Goal: Information Seeking & Learning: Find specific page/section

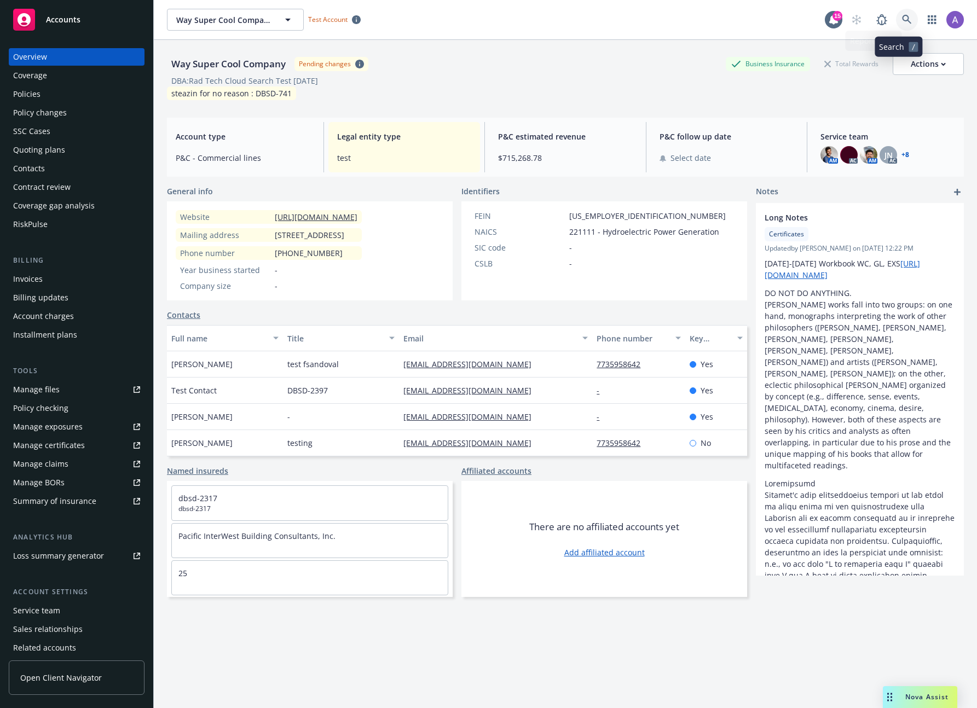
click at [896, 25] on link at bounding box center [907, 20] width 22 height 22
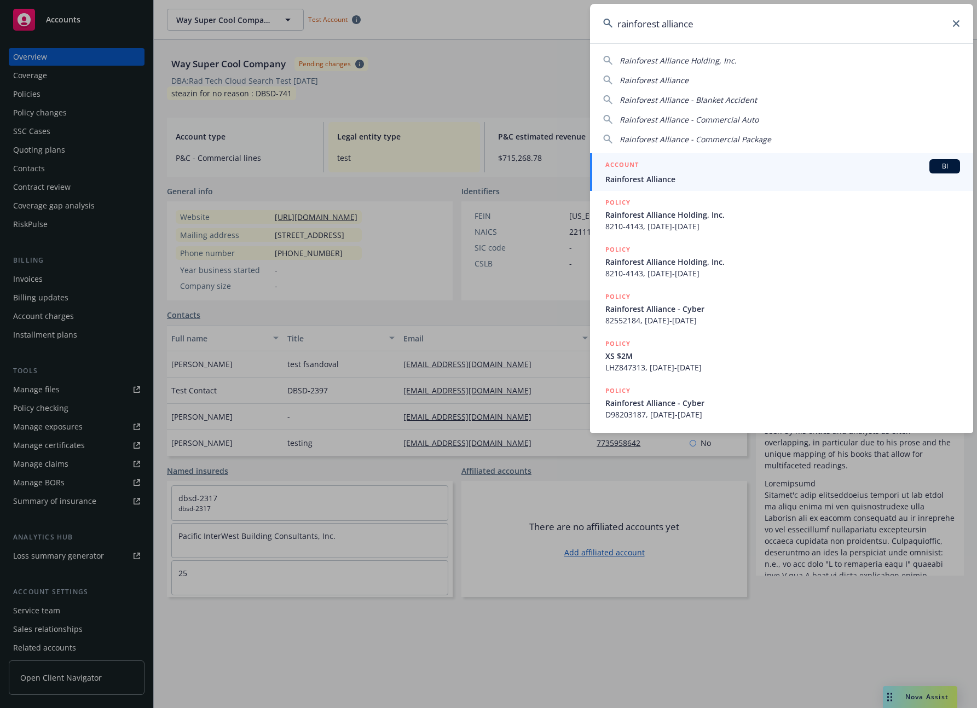
type input "rainforest alliance"
click at [748, 165] on div "ACCOUNT BI" at bounding box center [782, 166] width 355 height 14
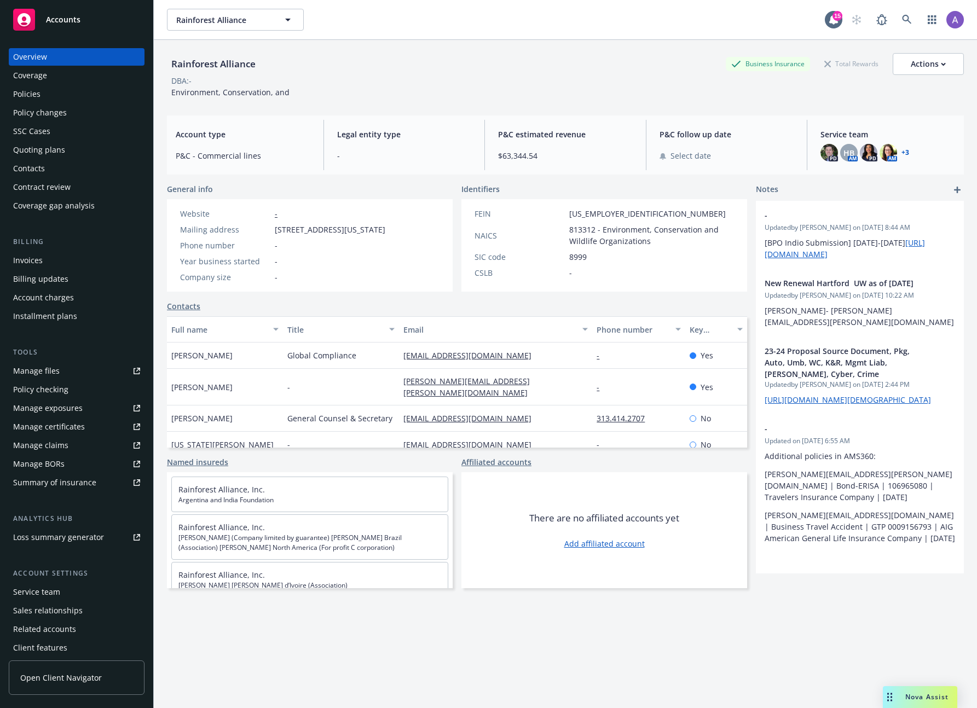
click at [42, 94] on div "Policies" at bounding box center [76, 94] width 127 height 18
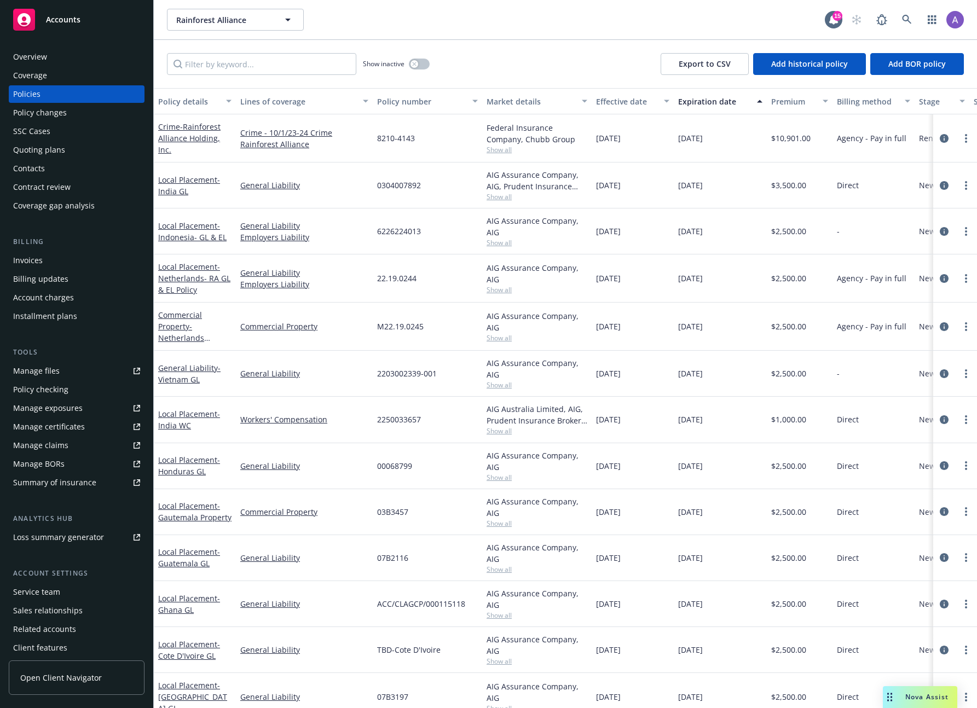
click at [57, 58] on div "Overview" at bounding box center [76, 57] width 127 height 18
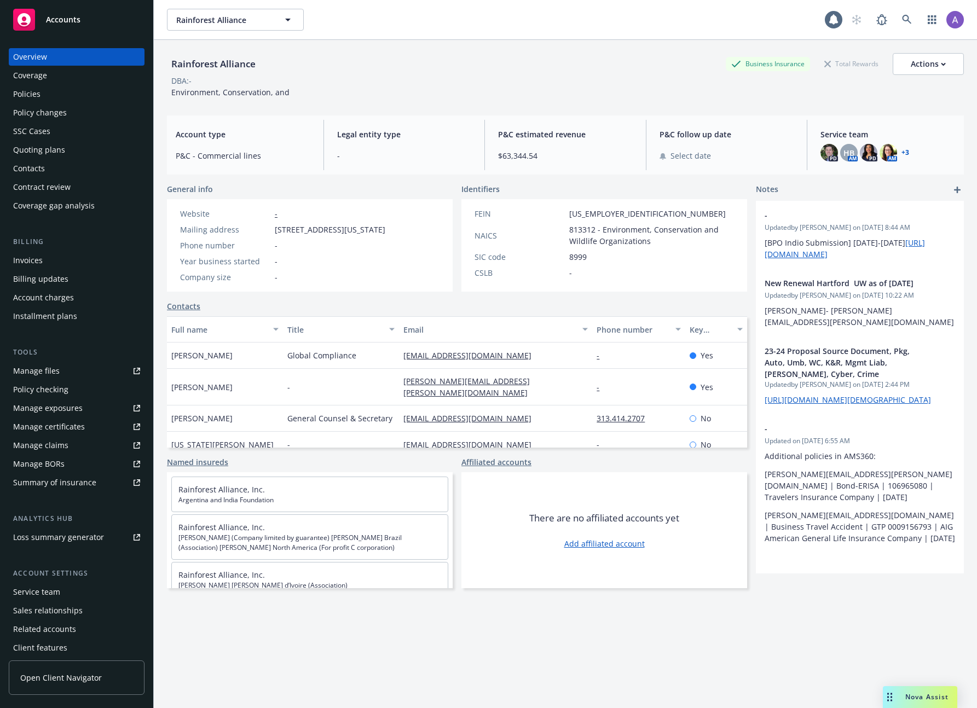
click at [901, 151] on link "+ 3" at bounding box center [905, 152] width 8 height 7
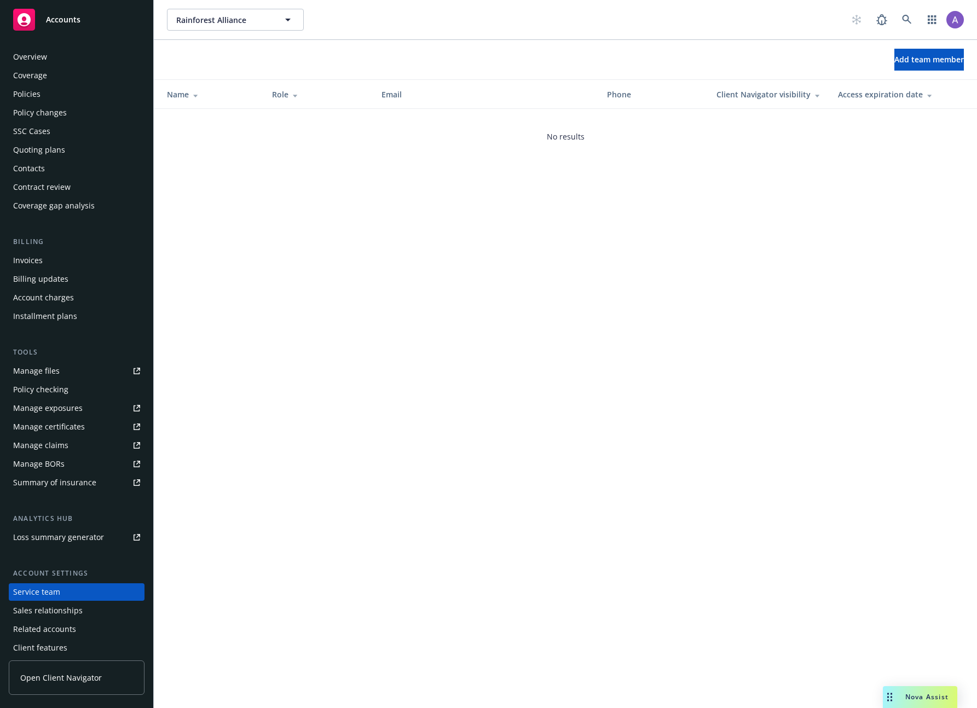
scroll to position [24, 0]
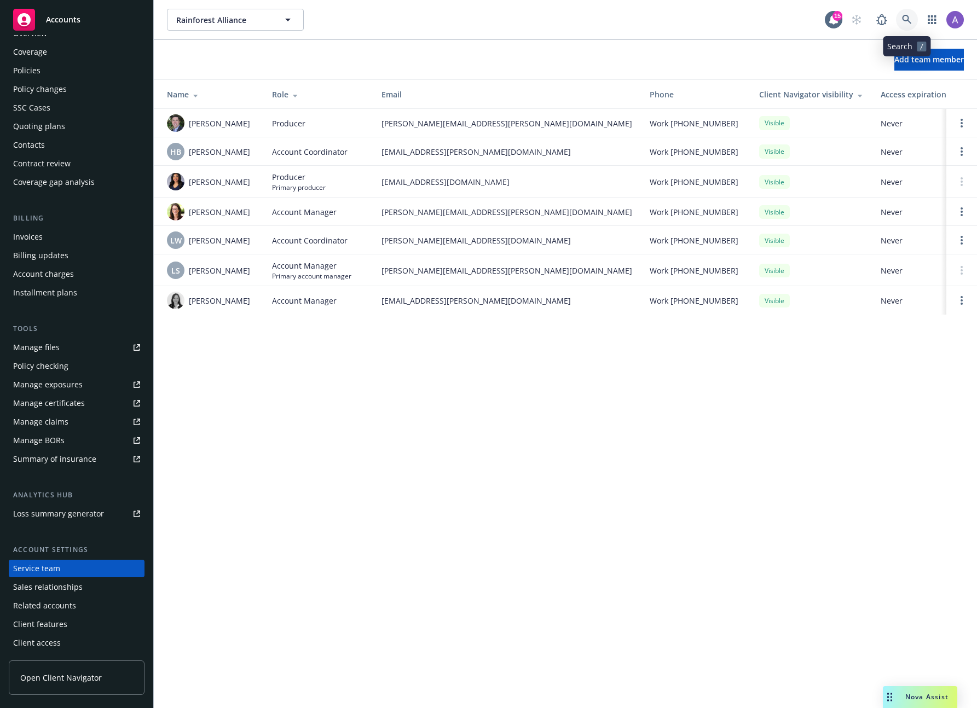
click at [909, 25] on link at bounding box center [907, 20] width 22 height 22
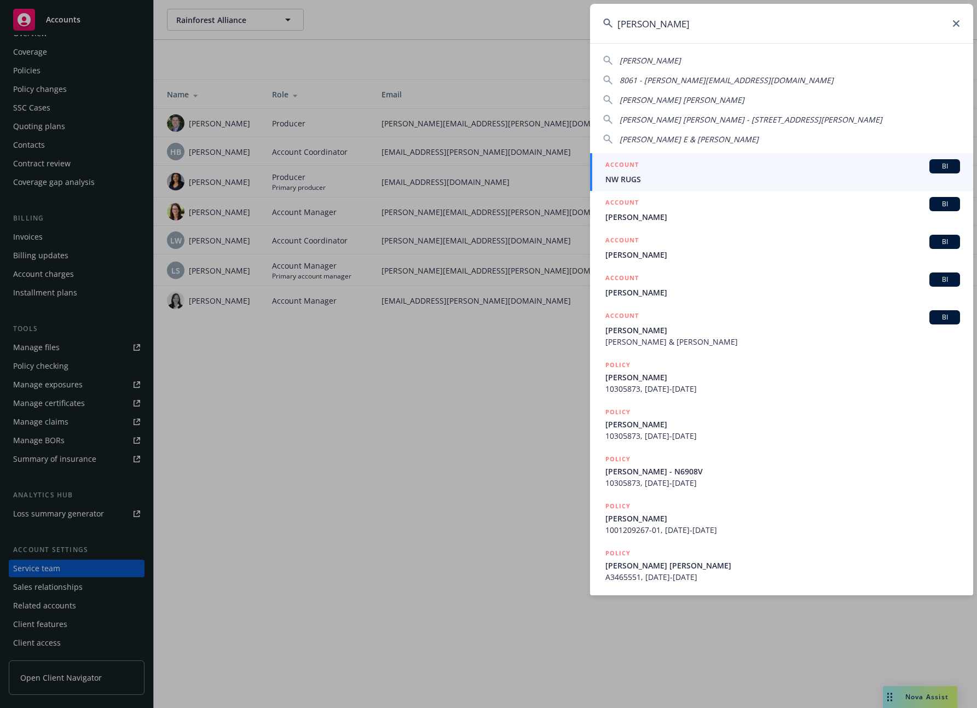
type input "[PERSON_NAME]"
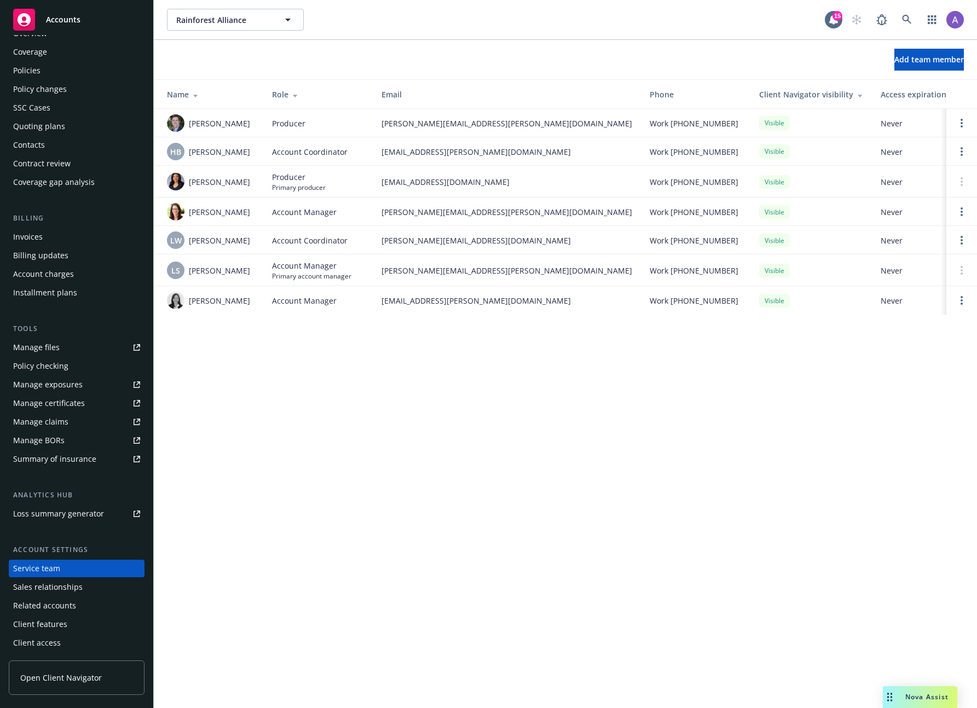
click at [55, 81] on div "Policy changes" at bounding box center [40, 89] width 54 height 18
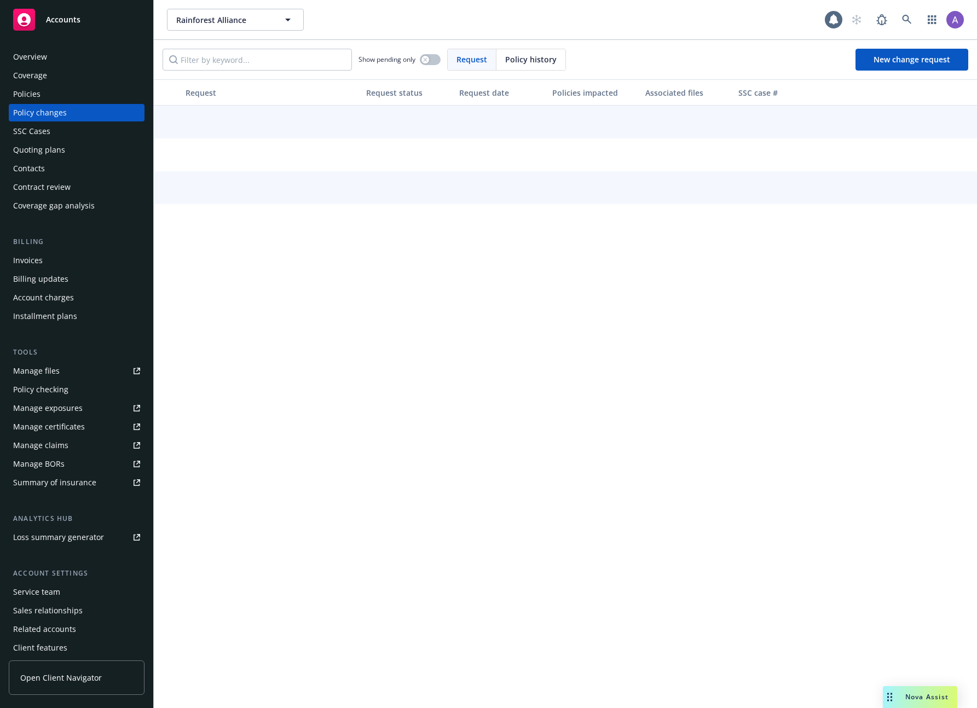
click at [56, 73] on div "Coverage" at bounding box center [76, 76] width 127 height 18
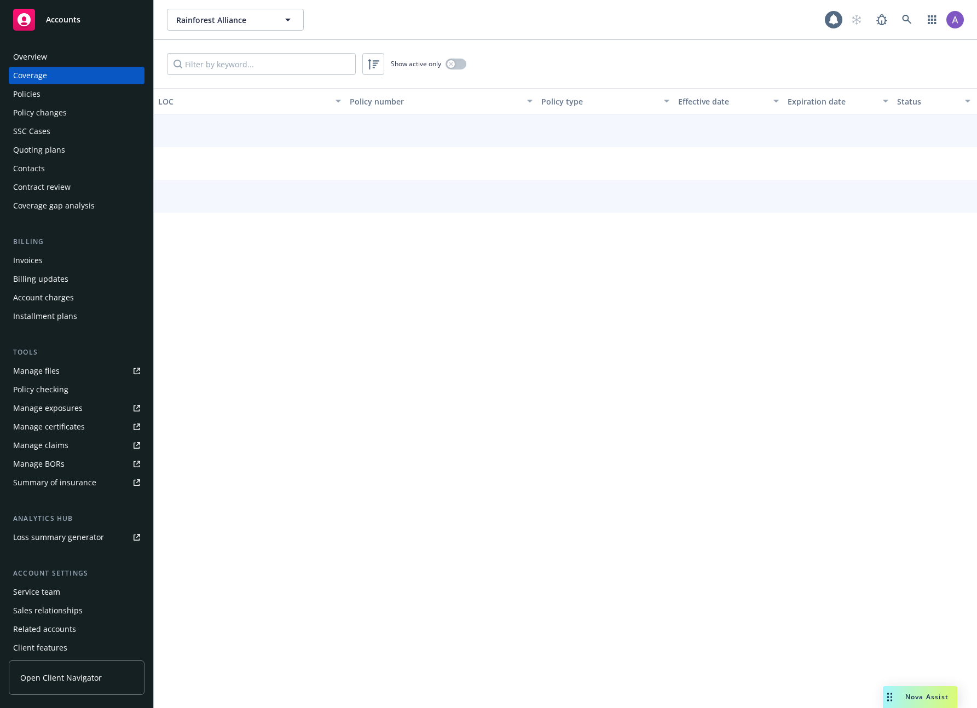
click at [55, 94] on div "Policies" at bounding box center [76, 94] width 127 height 18
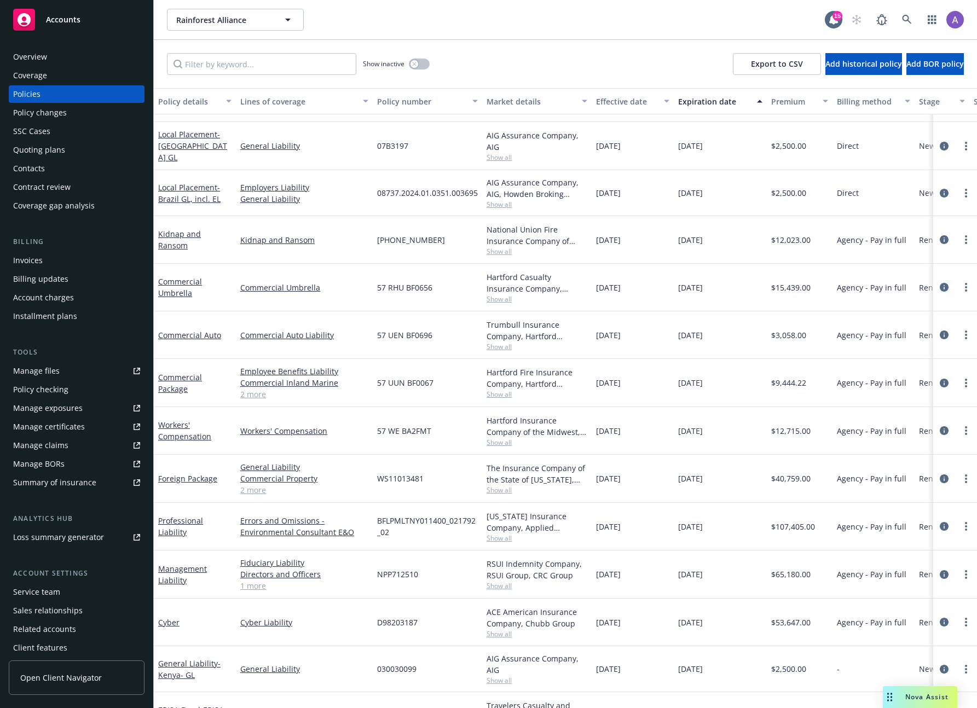
scroll to position [558, 0]
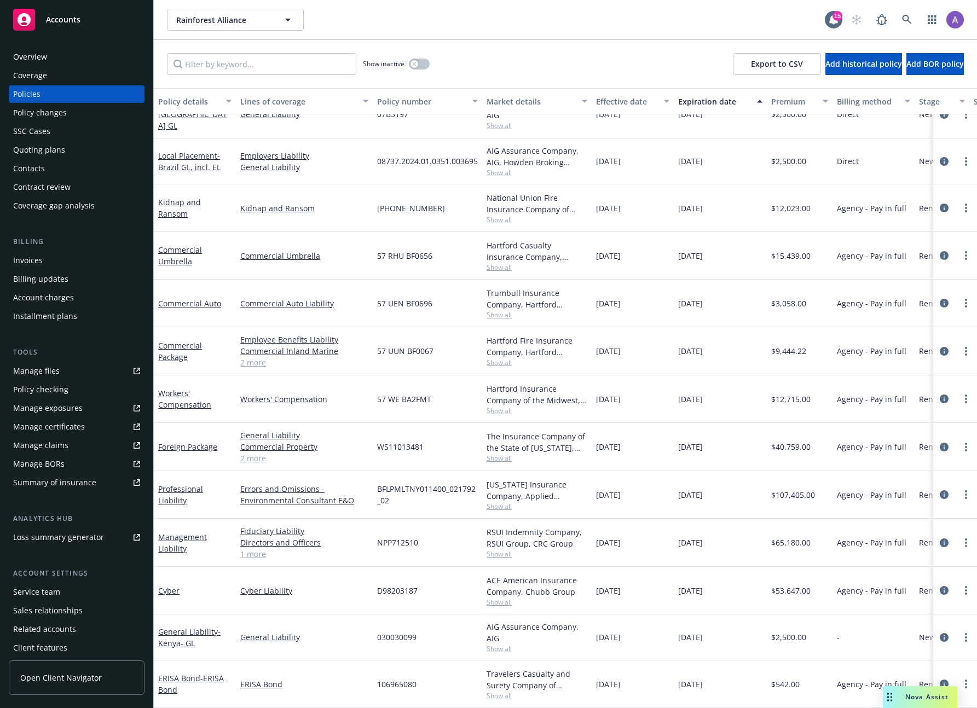
click at [495, 598] on span "Show all" at bounding box center [537, 602] width 101 height 9
click at [643, 597] on div "10/01/2024" at bounding box center [633, 591] width 82 height 48
click at [940, 586] on icon "circleInformation" at bounding box center [944, 590] width 9 height 9
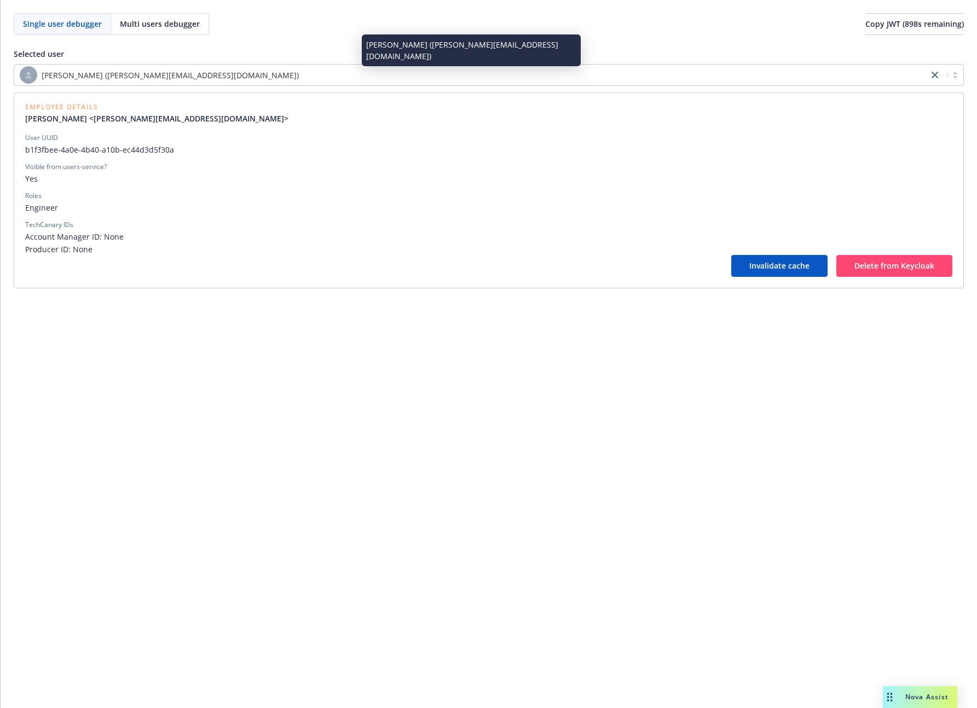
click at [244, 71] on div "[PERSON_NAME] ([PERSON_NAME][EMAIL_ADDRESS][DOMAIN_NAME])" at bounding box center [471, 75] width 903 height 18
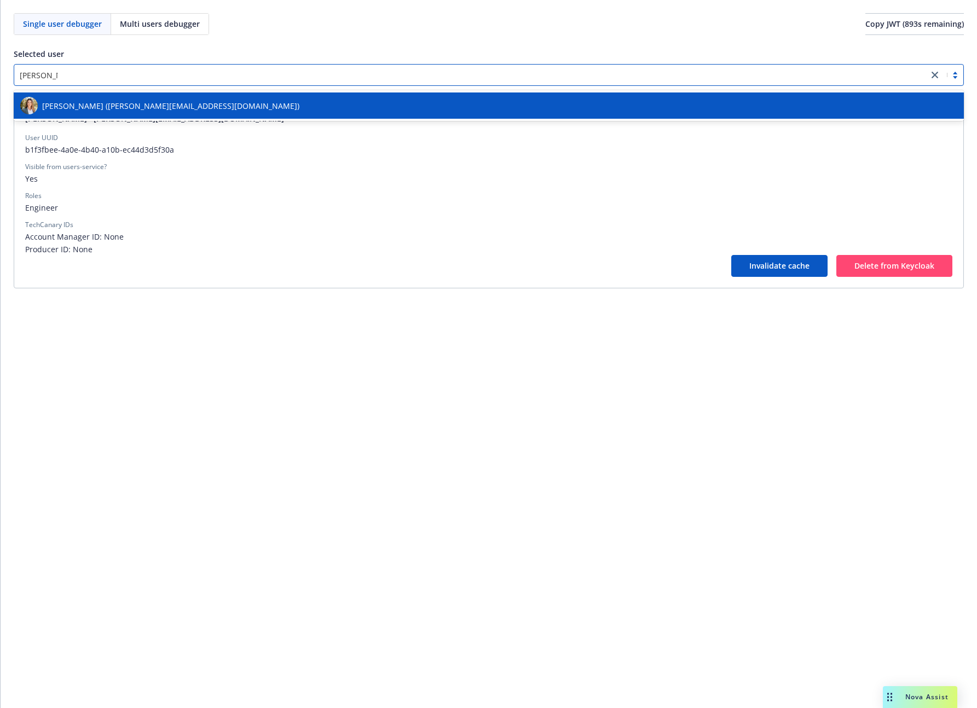
type input "[PERSON_NAME]"
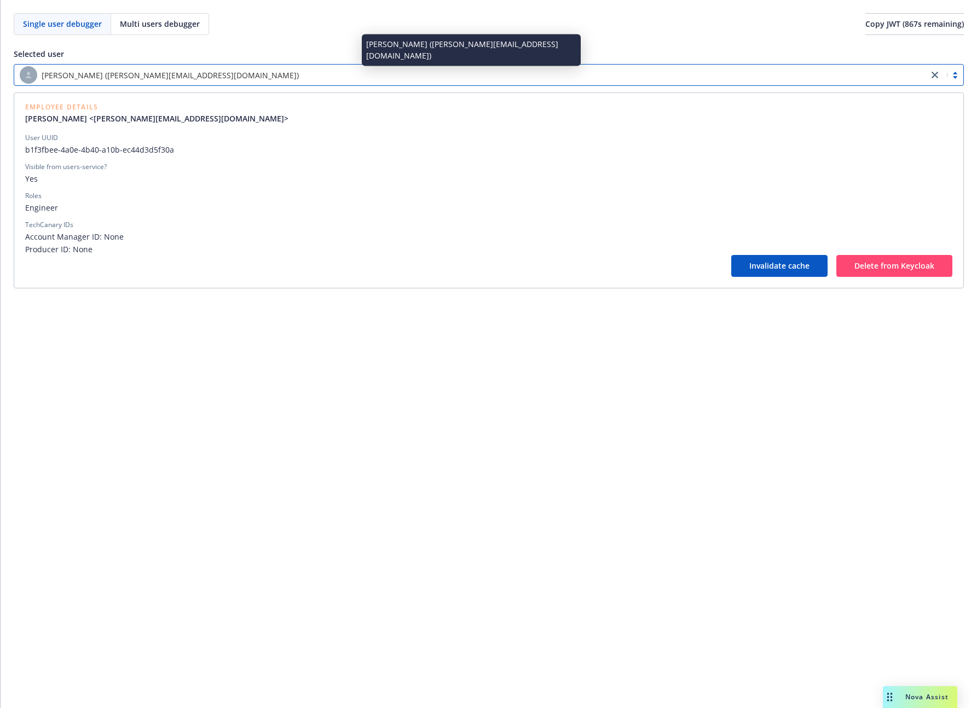
click at [247, 79] on div "[PERSON_NAME] ([PERSON_NAME][EMAIL_ADDRESS][DOMAIN_NAME])" at bounding box center [471, 75] width 903 height 18
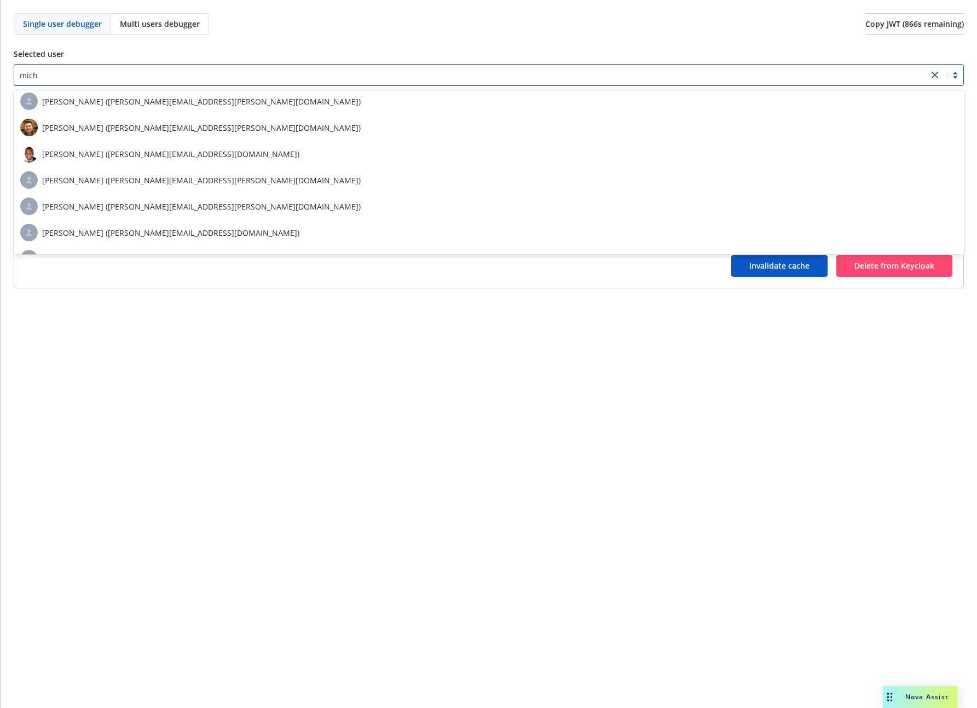
scroll to position [4, 0]
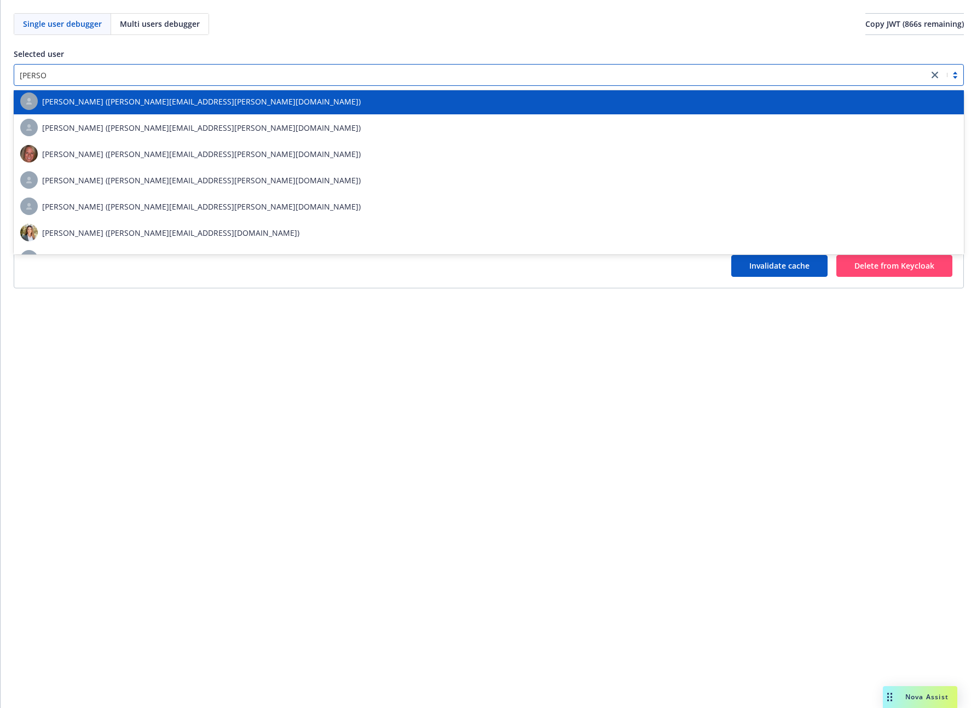
type input "[PERSON_NAME]"
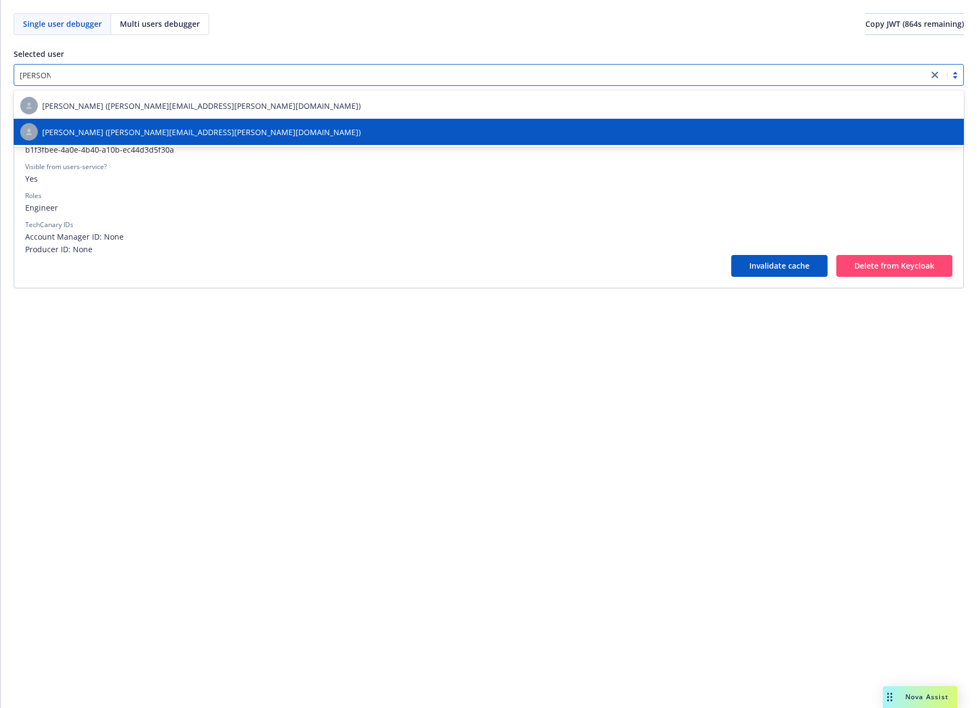
click at [219, 140] on div "[PERSON_NAME] ([PERSON_NAME][EMAIL_ADDRESS][PERSON_NAME][DOMAIN_NAME])" at bounding box center [488, 132] width 937 height 18
